Goal: Check status: Check status

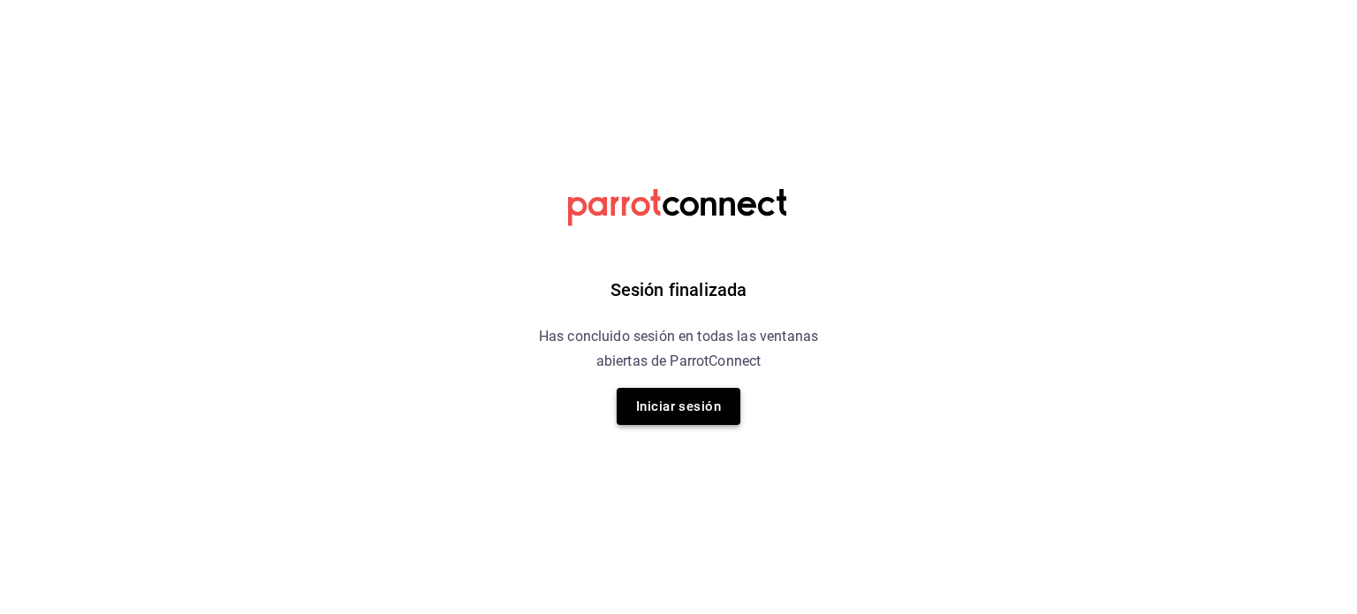
click at [688, 405] on button "Iniciar sesión" at bounding box center [679, 406] width 124 height 37
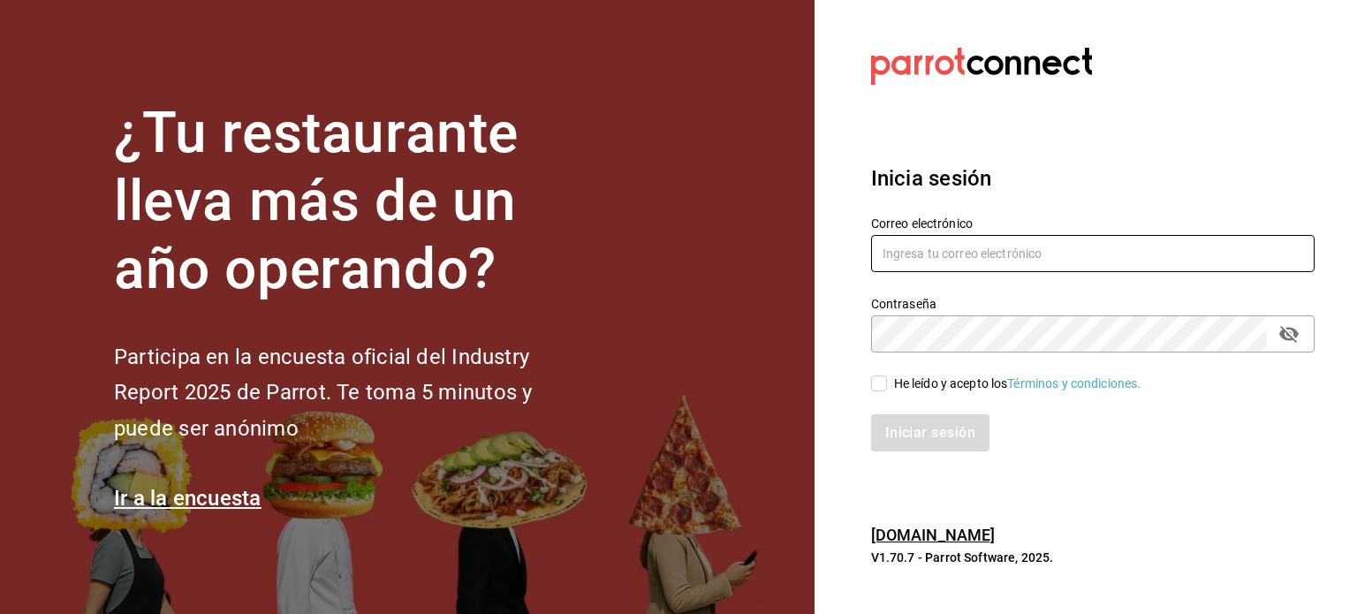
click at [952, 250] on input "text" at bounding box center [1092, 253] width 443 height 37
type input "ikalmahahual@gmail.com"
click at [875, 384] on input "He leído y acepto los Términos y condiciones." at bounding box center [879, 383] width 16 height 16
checkbox input "true"
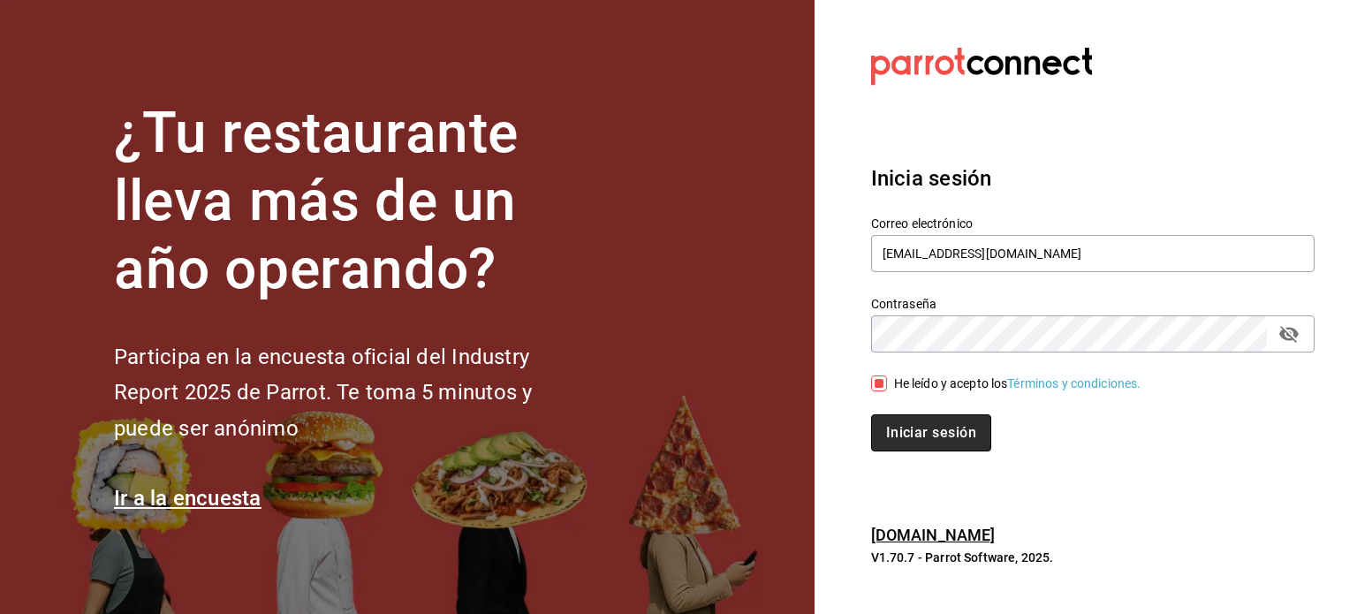
click at [929, 442] on button "Iniciar sesión" at bounding box center [931, 432] width 120 height 37
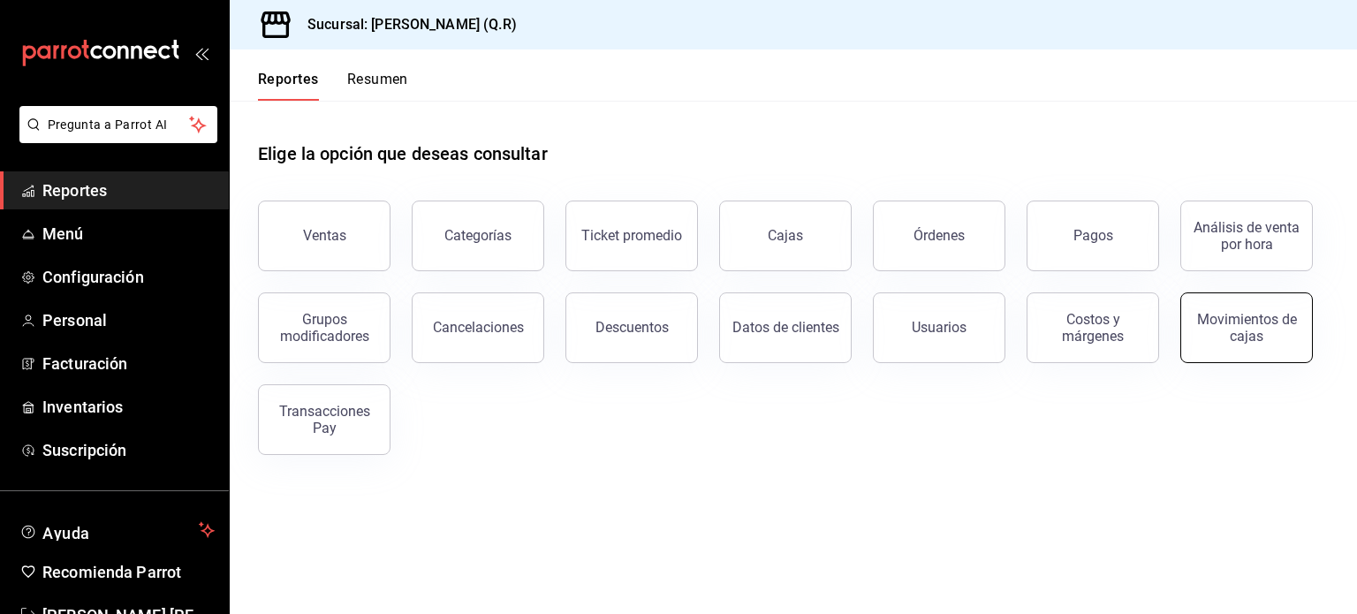
click at [1237, 342] on div "Movimientos de cajas" at bounding box center [1247, 328] width 110 height 34
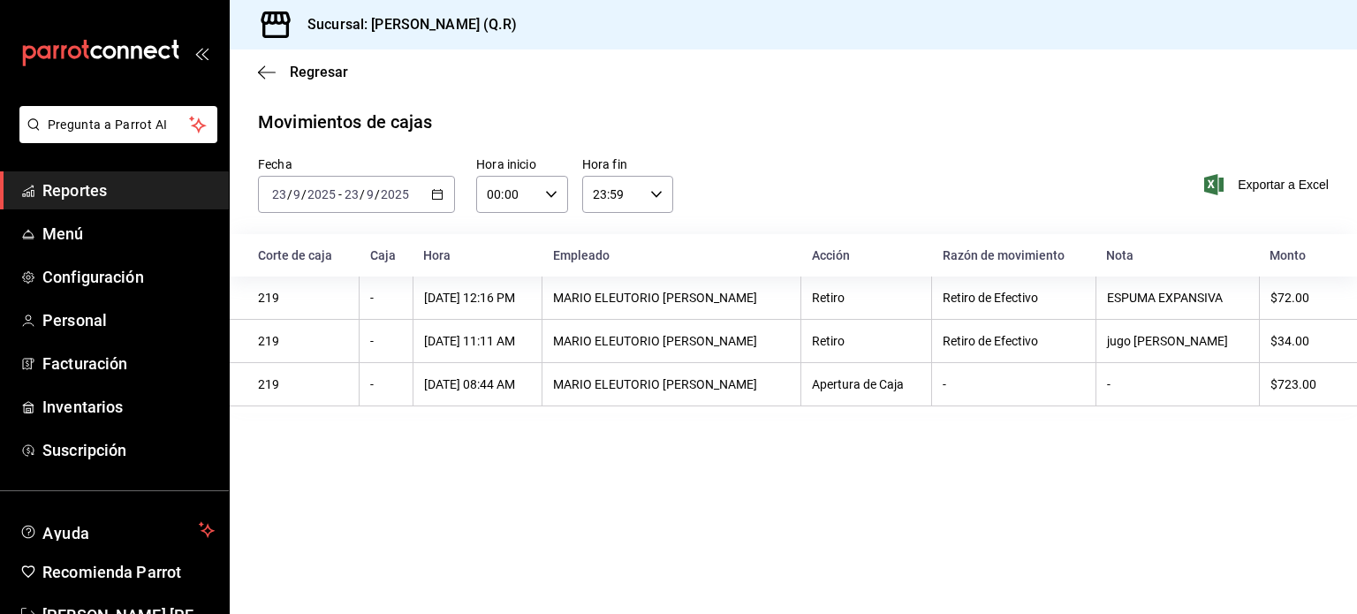
click at [439, 195] on icon "button" at bounding box center [437, 194] width 12 height 12
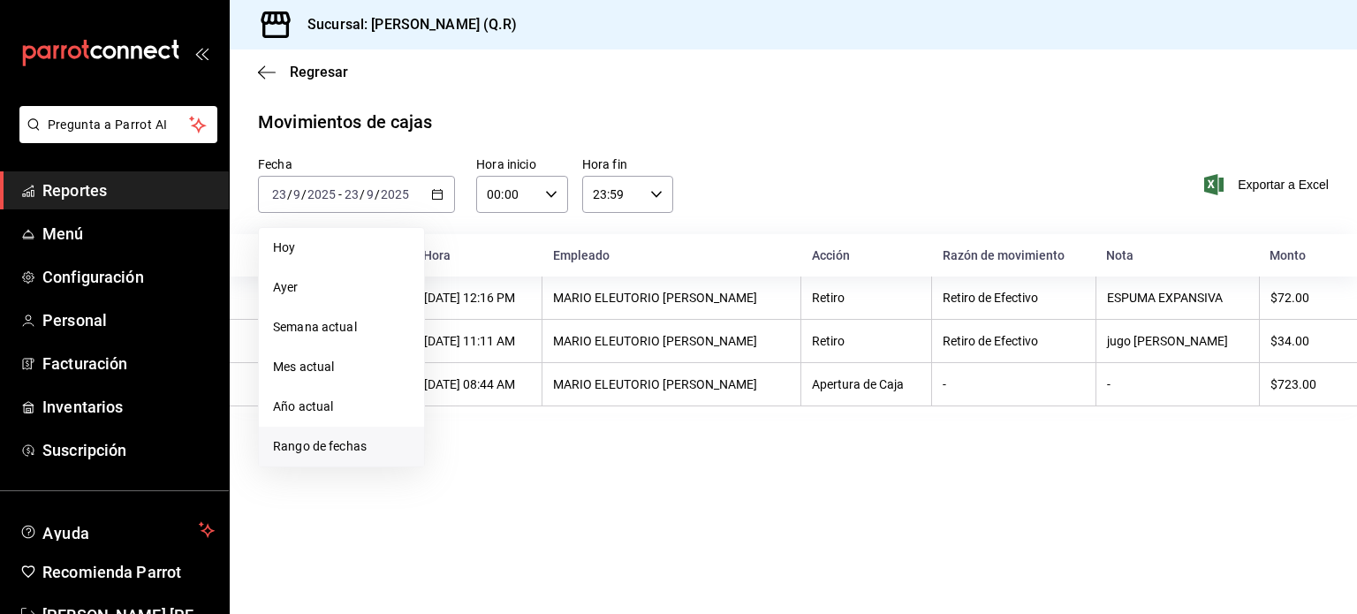
click at [344, 453] on span "Rango de fechas" at bounding box center [341, 446] width 137 height 19
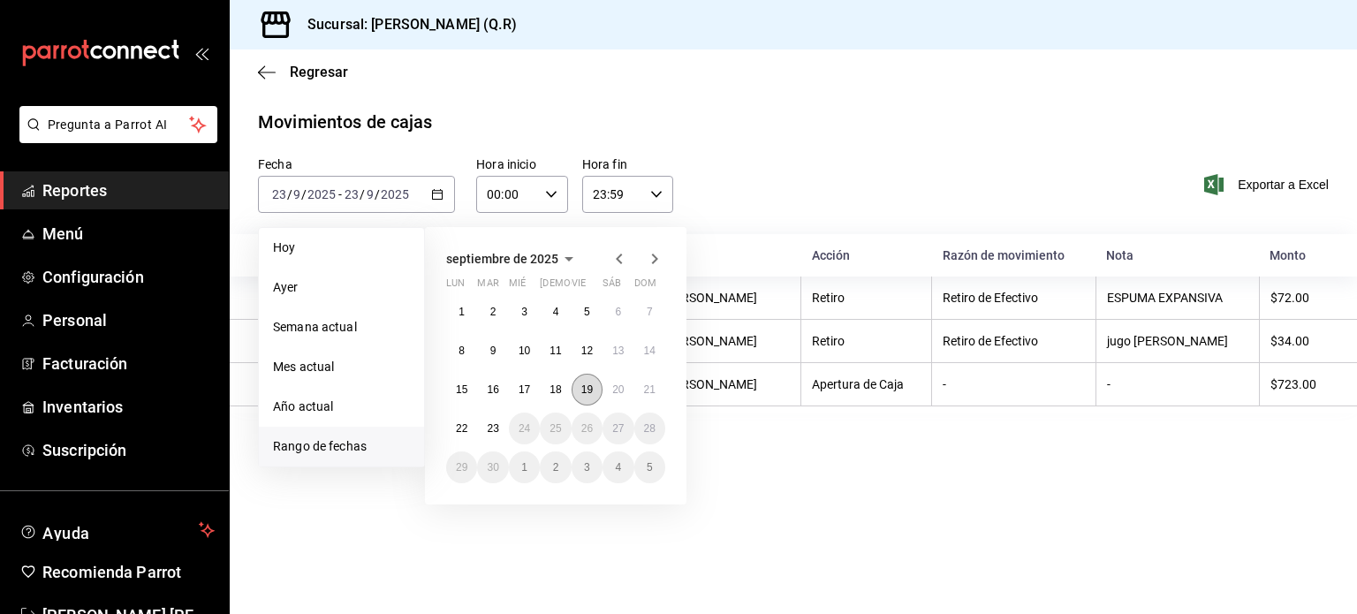
click at [586, 388] on abbr "19" at bounding box center [586, 389] width 11 height 12
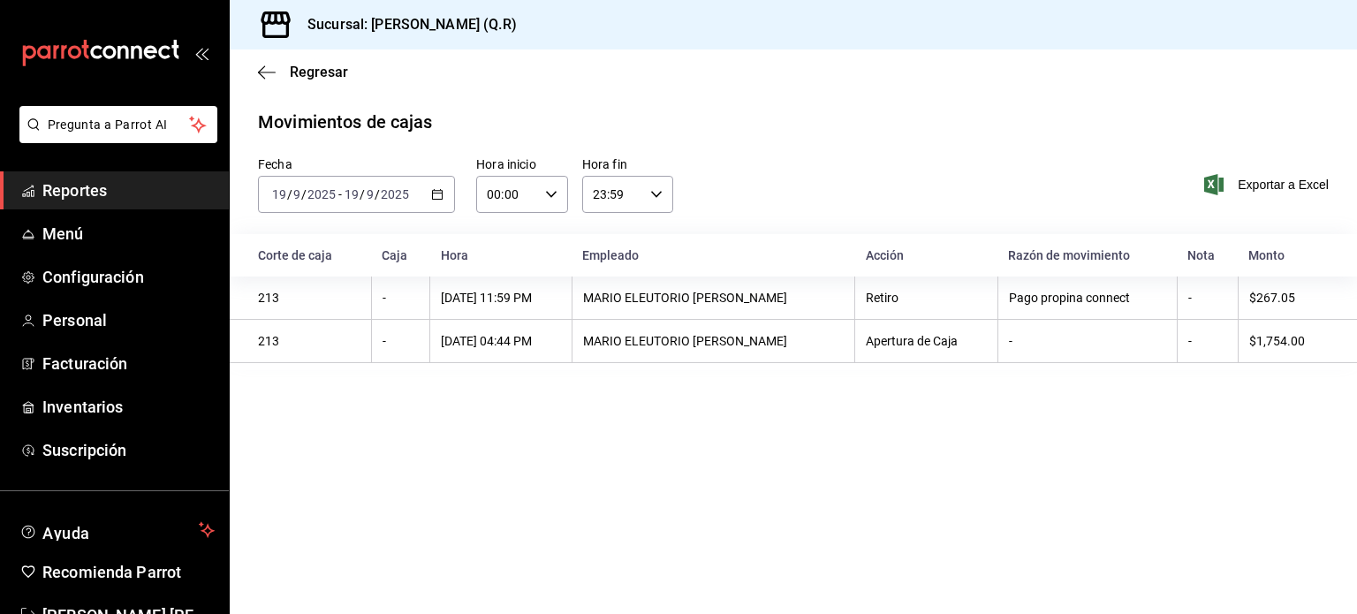
click at [438, 195] on icon "button" at bounding box center [437, 194] width 12 height 12
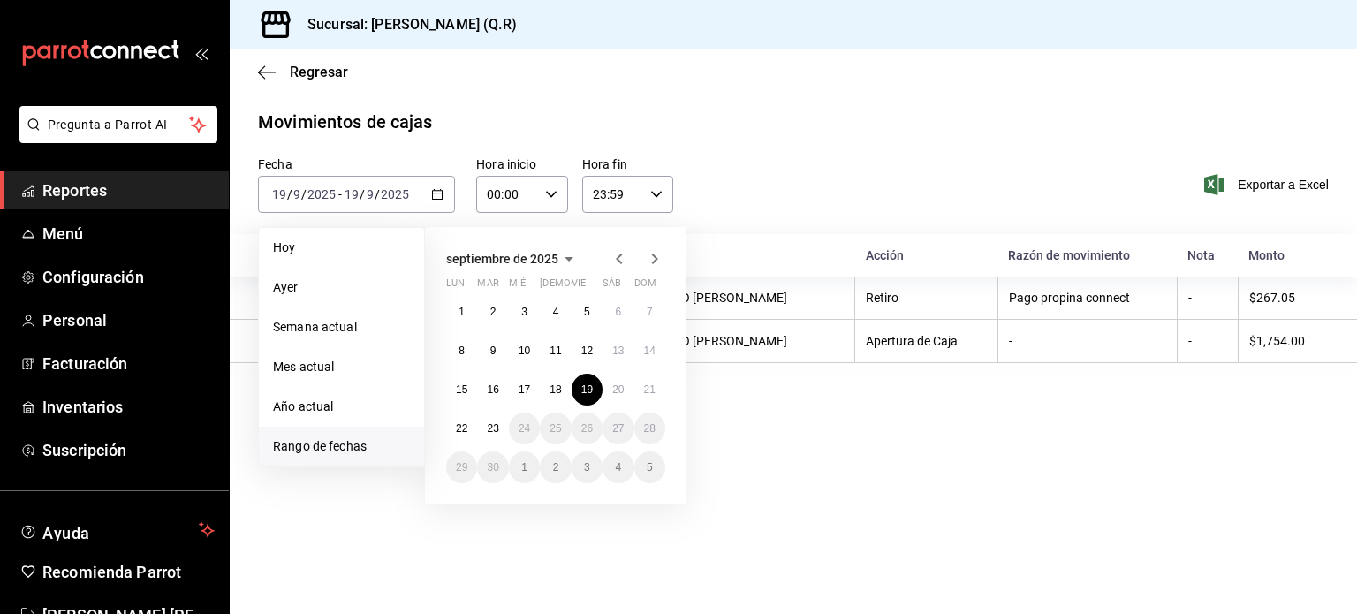
click at [583, 405] on div "1 2 3 4 5 6 7 8 9 10 11 12 13 14 15 16 17 18 19 20 21 22 23 24 25 26 27 28 29 3…" at bounding box center [555, 389] width 219 height 187
click at [584, 386] on abbr "19" at bounding box center [586, 389] width 11 height 12
click at [624, 391] on abbr "20" at bounding box center [617, 389] width 11 height 12
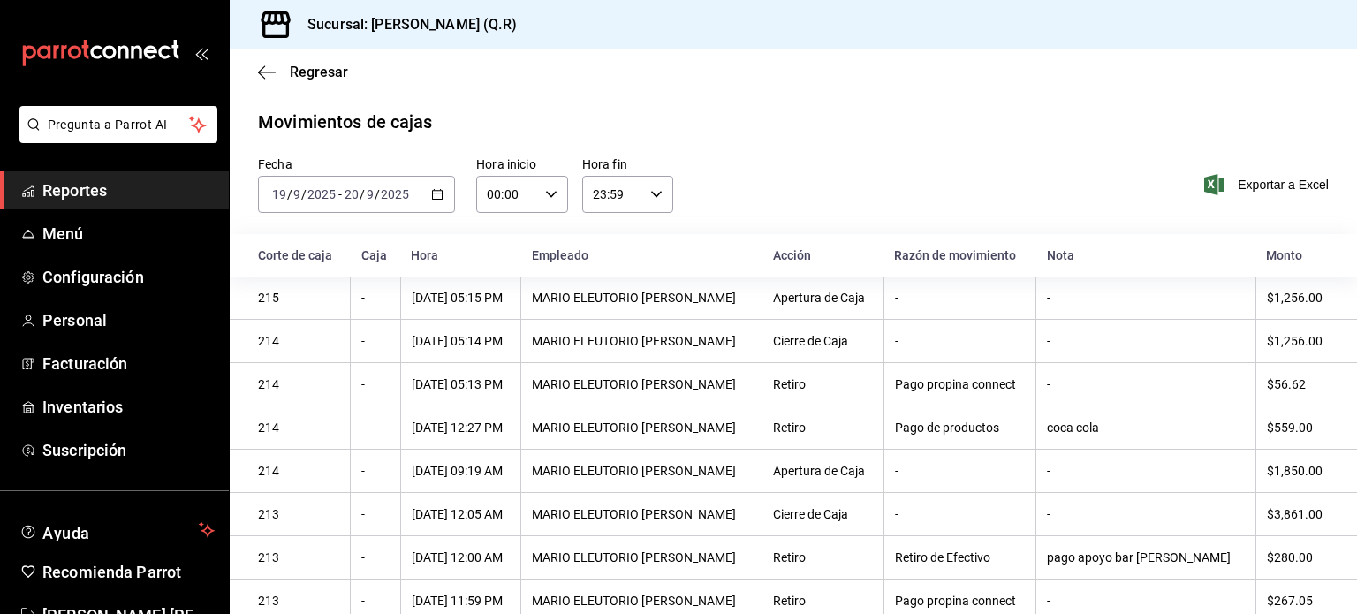
click at [661, 194] on div "23:59 Hora fin" at bounding box center [628, 194] width 92 height 37
click at [601, 321] on span "02" at bounding box center [600, 324] width 17 height 14
type input "02:59"
